Goal: Task Accomplishment & Management: Manage account settings

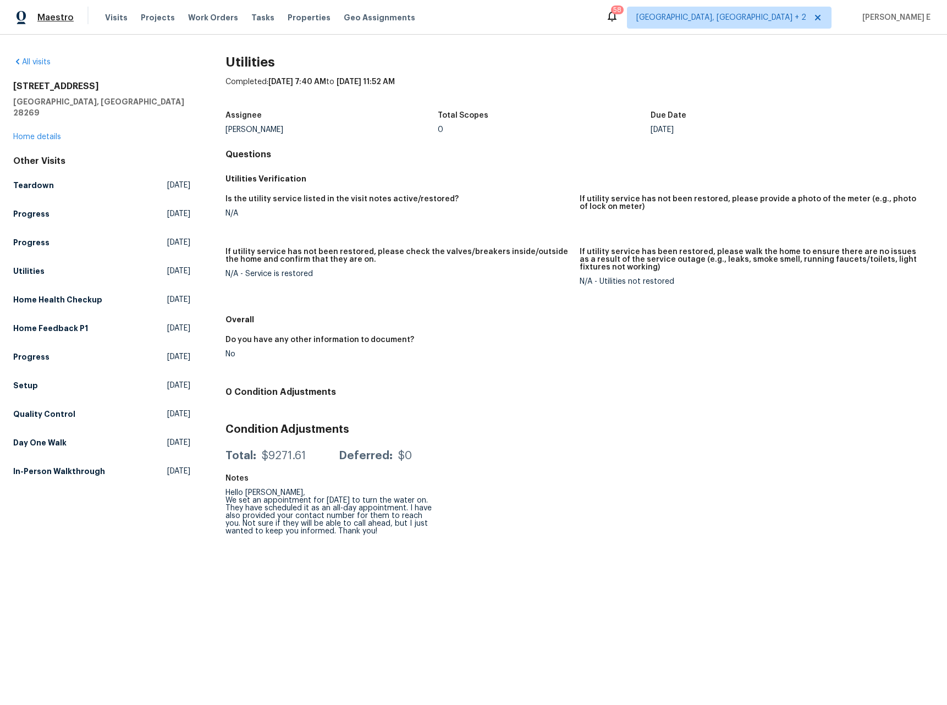
click at [48, 18] on span "Maestro" at bounding box center [55, 17] width 36 height 11
